Goal: Use online tool/utility: Utilize a website feature to perform a specific function

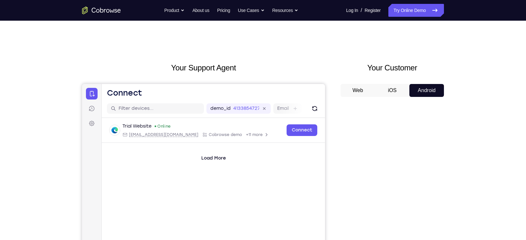
drag, startPoint x: 0, startPoint y: 0, endPoint x: 340, endPoint y: 55, distance: 344.3
click at [340, 55] on div "Your Support Agent Your Customer Web iOS Android Next Steps We’d be happy to gi…" at bounding box center [263, 234] width 414 height 426
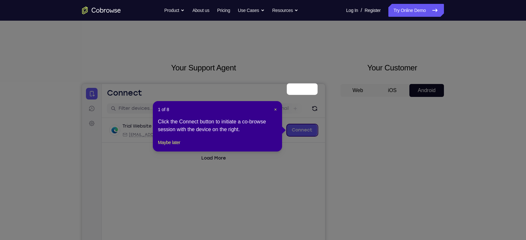
scroll to position [52, 0]
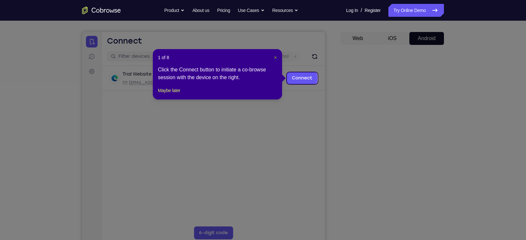
click at [276, 59] on span "×" at bounding box center [275, 57] width 3 height 5
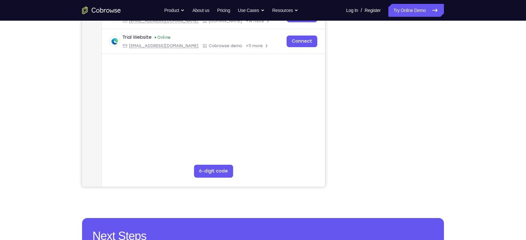
scroll to position [114, 0]
click at [408, 16] on link "Try Online Demo" at bounding box center [416, 10] width 56 height 13
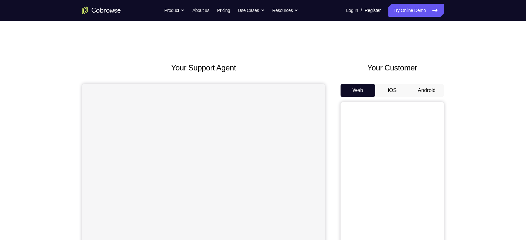
click at [425, 89] on button "Android" at bounding box center [426, 90] width 35 height 13
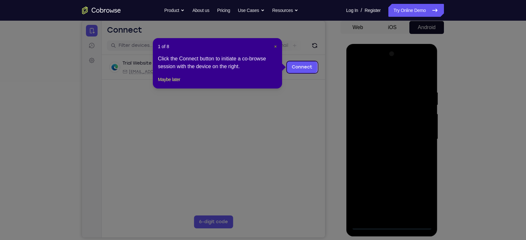
click at [275, 45] on span "×" at bounding box center [275, 46] width 3 height 5
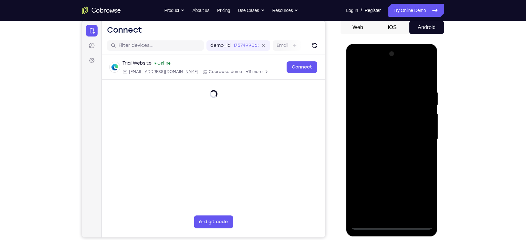
click at [392, 228] on div at bounding box center [391, 139] width 81 height 181
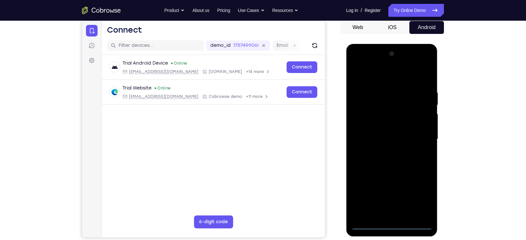
click at [419, 197] on div at bounding box center [391, 139] width 81 height 181
click at [382, 76] on div at bounding box center [391, 139] width 81 height 181
click at [419, 137] on div at bounding box center [391, 139] width 81 height 181
click at [385, 149] on div at bounding box center [391, 139] width 81 height 181
click at [387, 137] on div at bounding box center [391, 139] width 81 height 181
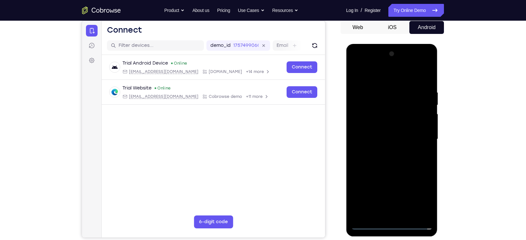
click at [381, 128] on div at bounding box center [391, 139] width 81 height 181
click at [385, 141] on div at bounding box center [391, 139] width 81 height 181
click at [402, 163] on div at bounding box center [391, 139] width 81 height 181
click at [400, 155] on div at bounding box center [391, 139] width 81 height 181
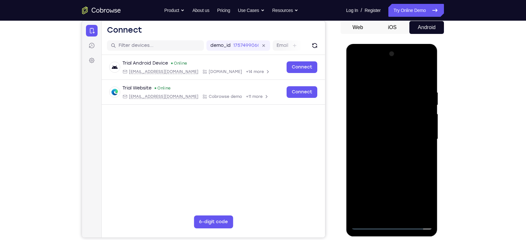
click at [399, 159] on div at bounding box center [391, 139] width 81 height 181
click at [399, 156] on div at bounding box center [391, 139] width 81 height 181
click at [393, 169] on div at bounding box center [391, 139] width 81 height 181
click at [393, 109] on div at bounding box center [391, 139] width 81 height 181
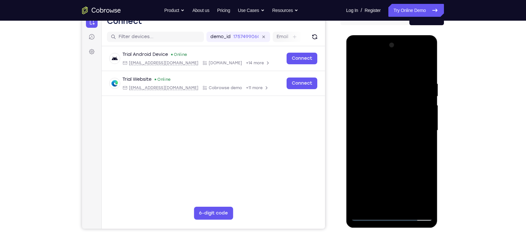
scroll to position [77, 0]
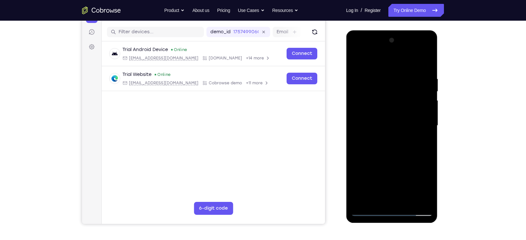
click at [380, 97] on div at bounding box center [391, 125] width 81 height 181
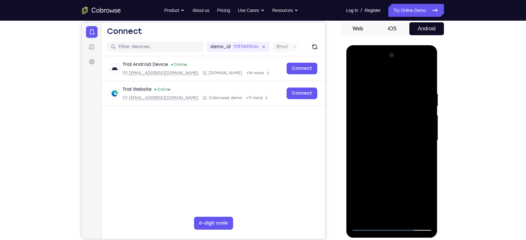
scroll to position [61, 0]
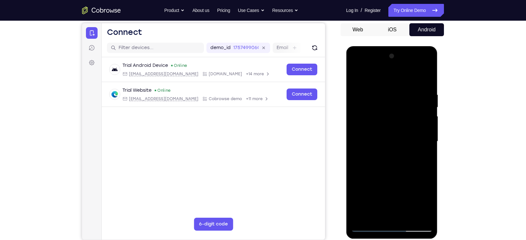
click at [388, 130] on div at bounding box center [391, 141] width 81 height 181
click at [404, 161] on div at bounding box center [391, 141] width 81 height 181
click at [393, 127] on div at bounding box center [391, 141] width 81 height 181
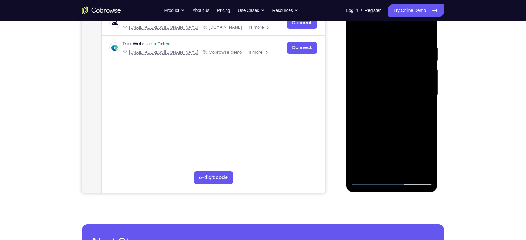
scroll to position [108, 0]
click at [369, 177] on div at bounding box center [391, 94] width 81 height 181
click at [370, 182] on div at bounding box center [391, 94] width 81 height 181
click at [369, 180] on div at bounding box center [391, 94] width 81 height 181
click at [389, 110] on div at bounding box center [391, 94] width 81 height 181
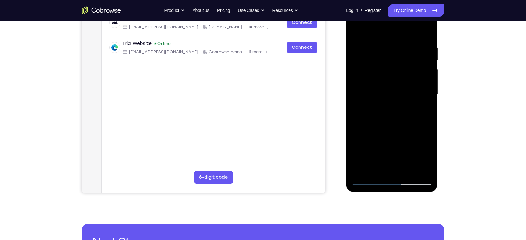
click at [387, 117] on div at bounding box center [391, 94] width 81 height 181
click at [390, 98] on div at bounding box center [391, 94] width 81 height 181
click at [396, 119] on div at bounding box center [391, 94] width 81 height 181
click at [399, 113] on div at bounding box center [391, 94] width 81 height 181
click at [412, 113] on div at bounding box center [391, 94] width 81 height 181
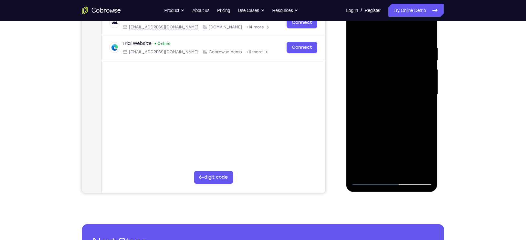
click at [402, 105] on div at bounding box center [391, 94] width 81 height 181
click at [396, 95] on div at bounding box center [391, 94] width 81 height 181
click at [425, 105] on div at bounding box center [391, 94] width 81 height 181
click at [415, 116] on div at bounding box center [391, 94] width 81 height 181
click at [426, 104] on div at bounding box center [391, 94] width 81 height 181
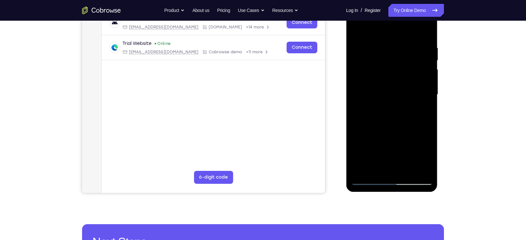
click at [409, 115] on div at bounding box center [391, 94] width 81 height 181
click at [415, 95] on div at bounding box center [391, 94] width 81 height 181
click at [409, 117] on div at bounding box center [391, 94] width 81 height 181
click at [405, 107] on div at bounding box center [391, 94] width 81 height 181
click at [395, 97] on div at bounding box center [391, 94] width 81 height 181
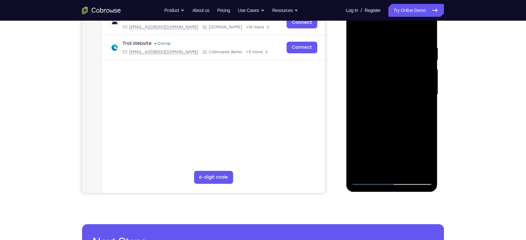
click at [398, 116] on div at bounding box center [391, 94] width 81 height 181
click at [394, 114] on div at bounding box center [391, 94] width 81 height 181
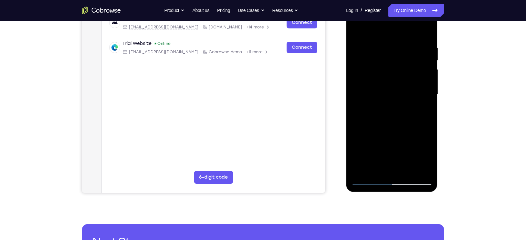
click at [394, 114] on div at bounding box center [391, 94] width 81 height 181
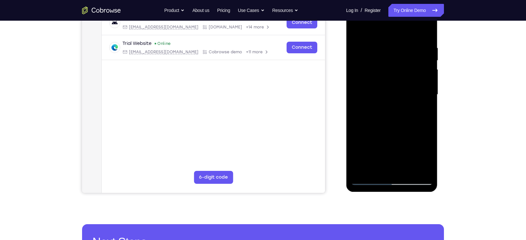
click at [394, 114] on div at bounding box center [391, 94] width 81 height 181
click at [402, 113] on div at bounding box center [391, 94] width 81 height 181
click at [383, 116] on div at bounding box center [391, 94] width 81 height 181
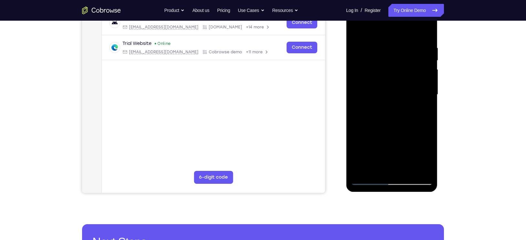
click at [406, 114] on div at bounding box center [391, 94] width 81 height 181
click at [402, 92] on div at bounding box center [391, 94] width 81 height 181
click at [400, 94] on div at bounding box center [391, 94] width 81 height 181
click at [396, 118] on div at bounding box center [391, 94] width 81 height 181
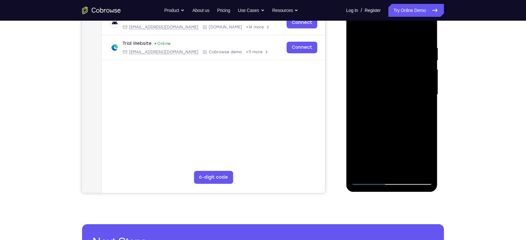
click at [396, 118] on div at bounding box center [391, 94] width 81 height 181
click at [382, 110] on div at bounding box center [391, 94] width 81 height 181
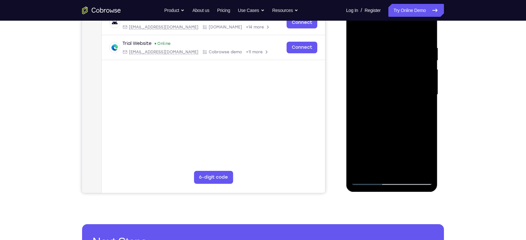
click at [424, 127] on div at bounding box center [391, 94] width 81 height 181
click at [394, 114] on div at bounding box center [391, 94] width 81 height 181
click at [417, 114] on div at bounding box center [391, 94] width 81 height 181
click at [406, 118] on div at bounding box center [391, 94] width 81 height 181
click at [382, 110] on div at bounding box center [391, 94] width 81 height 181
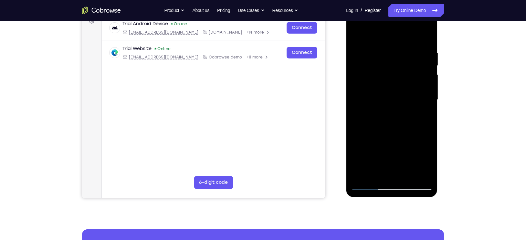
scroll to position [102, 0]
click at [411, 110] on div at bounding box center [391, 100] width 81 height 181
click at [387, 113] on div at bounding box center [391, 100] width 81 height 181
click at [392, 95] on div at bounding box center [391, 100] width 81 height 181
click at [389, 106] on div at bounding box center [391, 100] width 81 height 181
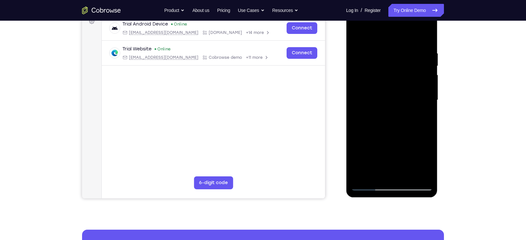
click at [388, 100] on div at bounding box center [391, 100] width 81 height 181
click at [388, 111] on div at bounding box center [391, 100] width 81 height 181
click at [387, 117] on div at bounding box center [391, 100] width 81 height 181
click at [372, 83] on div at bounding box center [391, 100] width 81 height 181
click at [399, 111] on div at bounding box center [391, 100] width 81 height 181
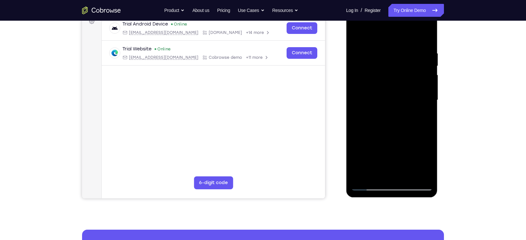
drag, startPoint x: 381, startPoint y: 156, endPoint x: 385, endPoint y: 127, distance: 29.4
click at [385, 127] on div at bounding box center [391, 100] width 81 height 181
click at [395, 172] on div at bounding box center [391, 100] width 81 height 181
click at [390, 84] on div at bounding box center [391, 100] width 81 height 181
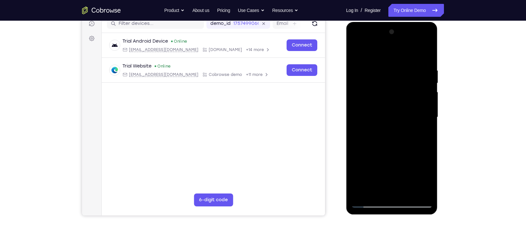
scroll to position [88, 0]
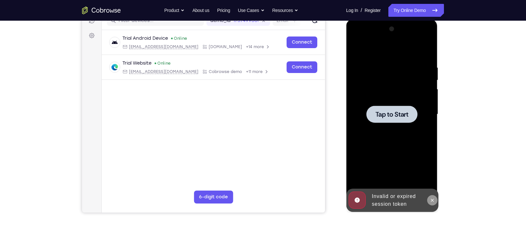
click at [434, 201] on icon at bounding box center [431, 200] width 5 height 5
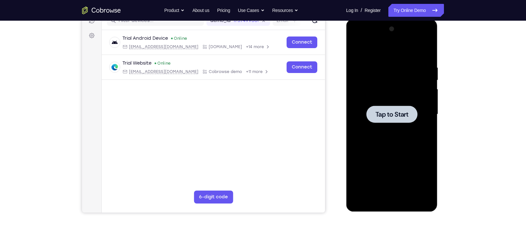
click at [386, 116] on span "Tap to Start" at bounding box center [391, 114] width 33 height 6
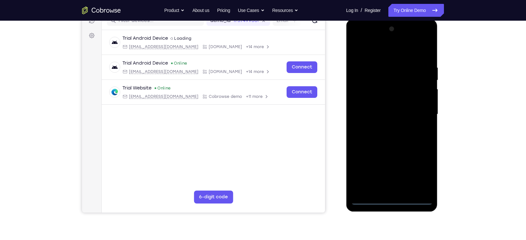
click at [393, 199] on div at bounding box center [391, 114] width 81 height 181
click at [418, 173] on div at bounding box center [391, 114] width 81 height 181
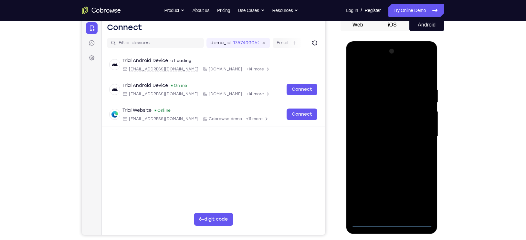
scroll to position [65, 0]
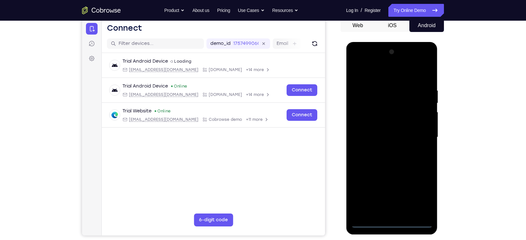
click at [370, 74] on div at bounding box center [391, 137] width 81 height 181
click at [417, 135] on div at bounding box center [391, 137] width 81 height 181
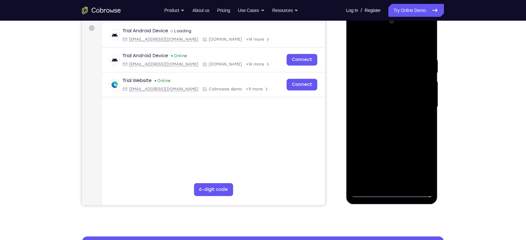
click at [388, 173] on div at bounding box center [391, 106] width 81 height 181
click at [386, 120] on div at bounding box center [391, 106] width 81 height 181
click at [383, 102] on div at bounding box center [391, 106] width 81 height 181
click at [383, 95] on div at bounding box center [391, 106] width 81 height 181
click at [384, 106] on div at bounding box center [391, 106] width 81 height 181
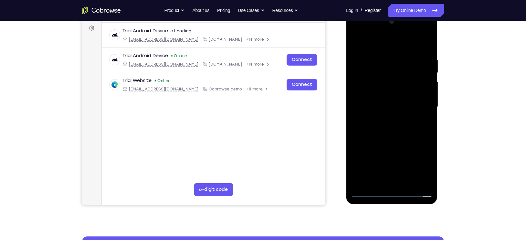
click at [398, 129] on div at bounding box center [391, 106] width 81 height 181
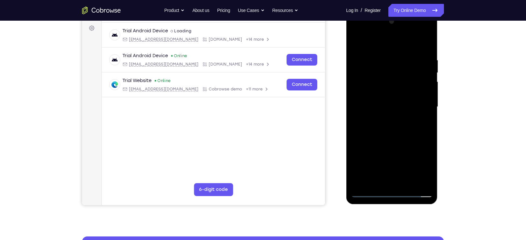
click at [398, 129] on div at bounding box center [391, 106] width 81 height 181
click at [397, 129] on div at bounding box center [391, 106] width 81 height 181
click at [390, 130] on div at bounding box center [391, 106] width 81 height 181
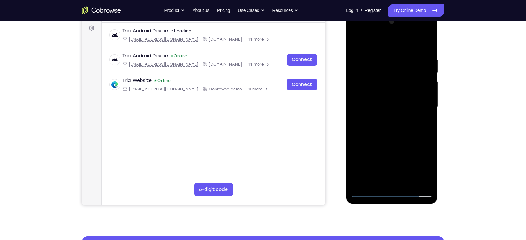
click at [390, 128] on div at bounding box center [391, 106] width 81 height 181
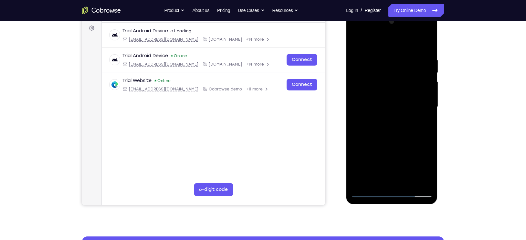
click at [390, 128] on div at bounding box center [391, 106] width 81 height 181
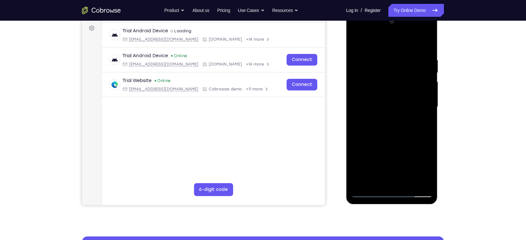
click at [390, 128] on div at bounding box center [391, 106] width 81 height 181
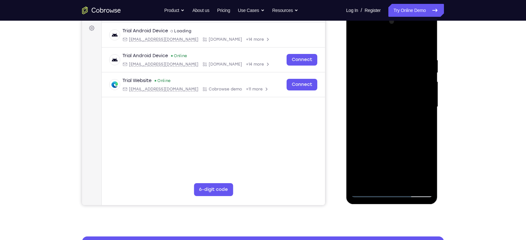
click at [409, 121] on div at bounding box center [391, 106] width 81 height 181
click at [425, 117] on div at bounding box center [391, 106] width 81 height 181
click at [423, 94] on div at bounding box center [391, 106] width 81 height 181
click at [414, 104] on div at bounding box center [391, 106] width 81 height 181
click at [400, 131] on div at bounding box center [391, 106] width 81 height 181
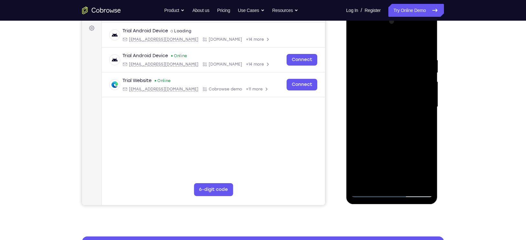
drag, startPoint x: 400, startPoint y: 131, endPoint x: 396, endPoint y: 127, distance: 5.5
click at [396, 127] on div at bounding box center [391, 106] width 81 height 181
click at [383, 124] on div at bounding box center [391, 106] width 81 height 181
